Goal: Navigation & Orientation: Find specific page/section

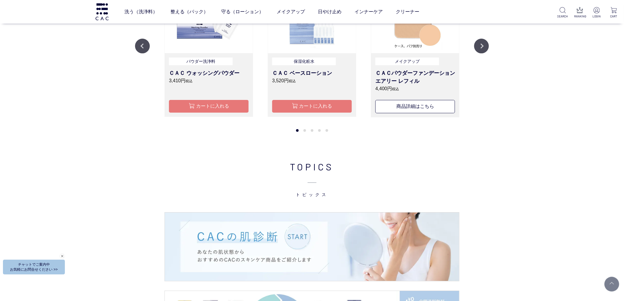
scroll to position [787, 0]
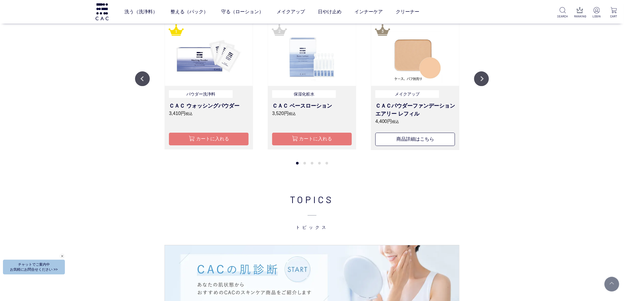
click at [322, 70] on img at bounding box center [312, 53] width 88 height 66
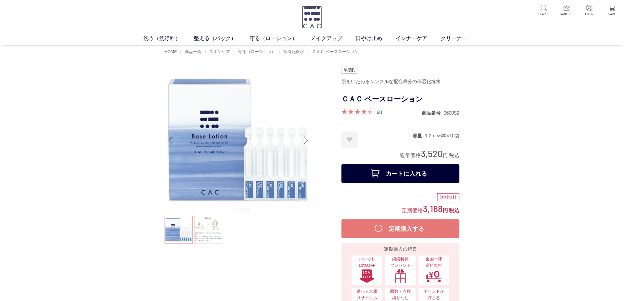
click at [311, 16] on img at bounding box center [312, 17] width 20 height 23
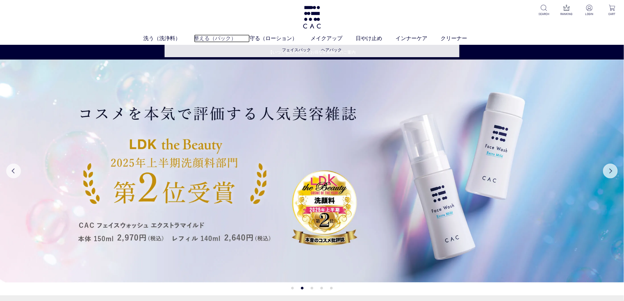
click at [241, 39] on link "整える（パック）" at bounding box center [222, 39] width 56 height 8
